Goal: Transaction & Acquisition: Book appointment/travel/reservation

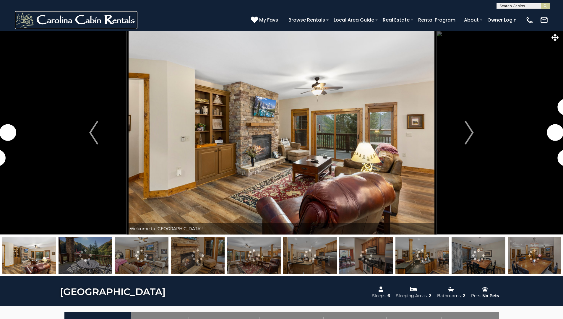
click at [76, 20] on img at bounding box center [76, 20] width 123 height 18
